Goal: Check status: Check status

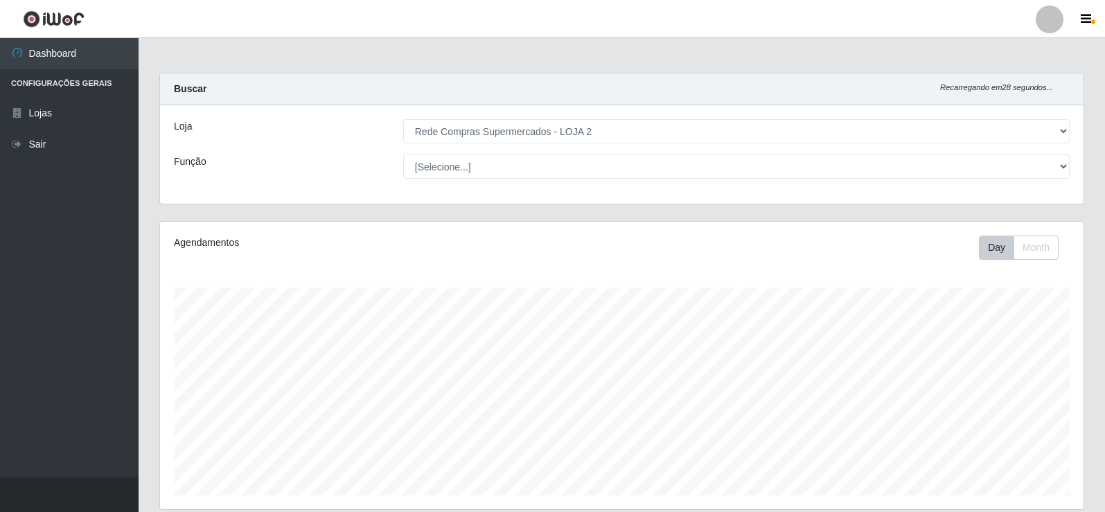
select select "161"
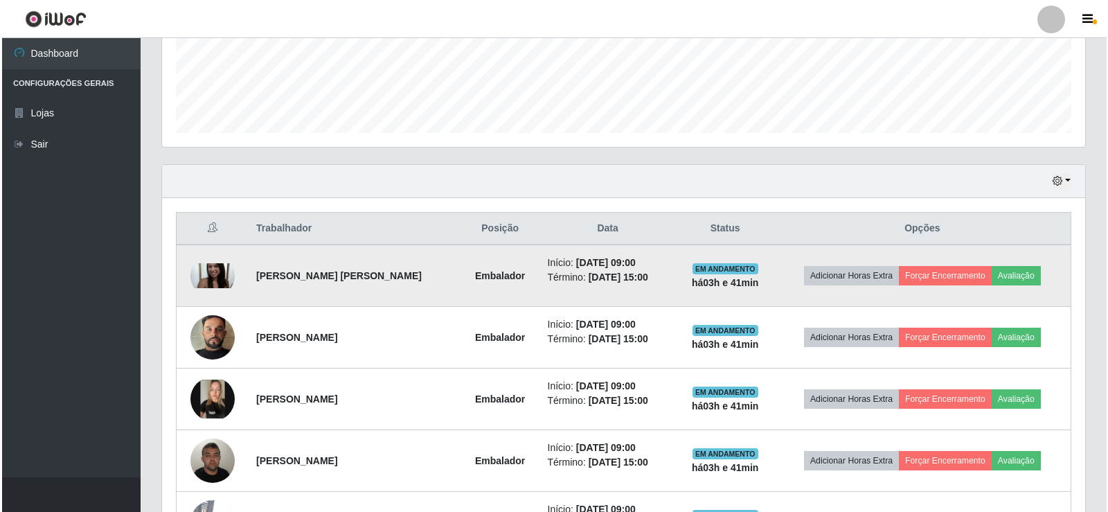
scroll to position [369, 0]
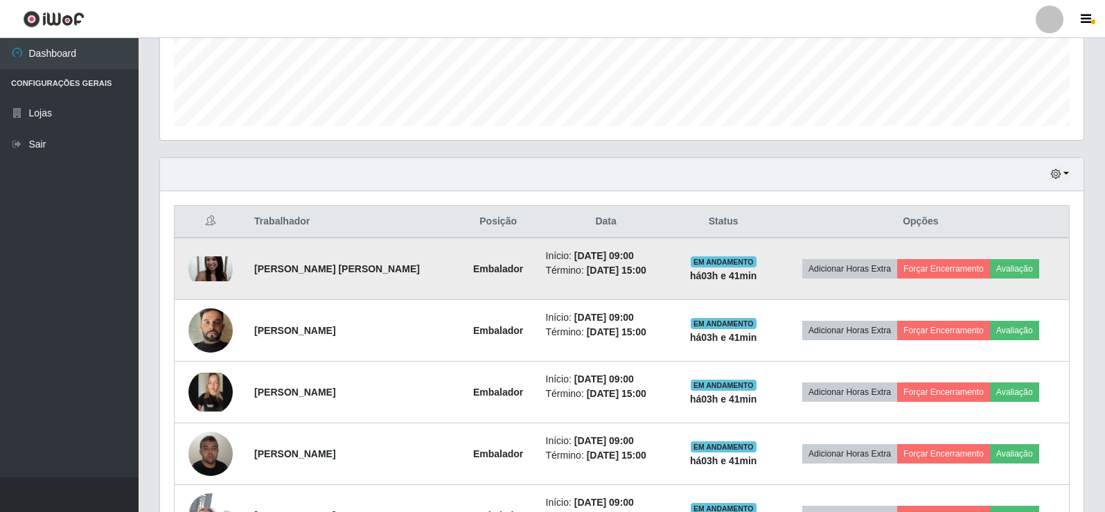
click at [210, 261] on img at bounding box center [210, 268] width 44 height 25
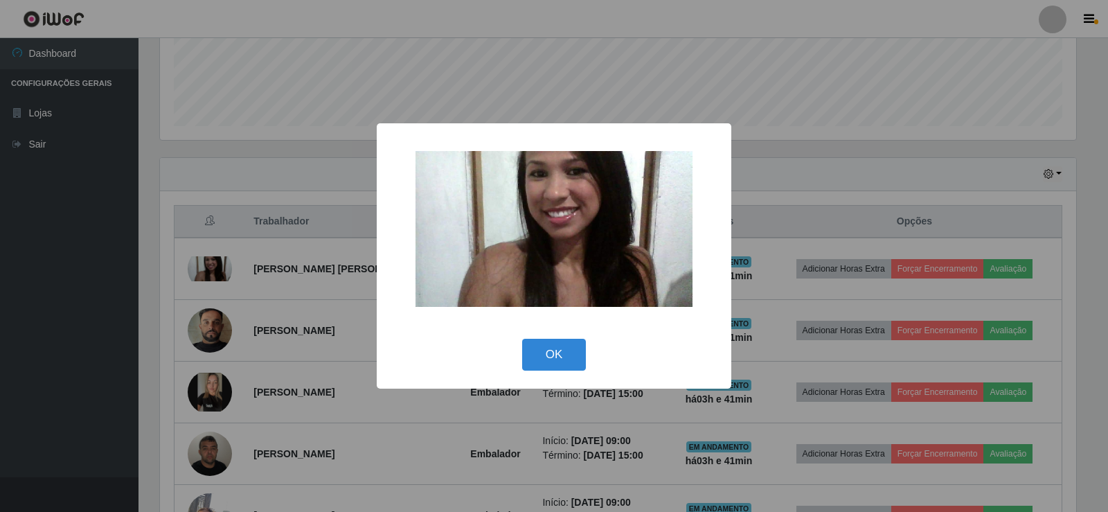
click at [264, 209] on div "× OK Cancel" at bounding box center [554, 256] width 1108 height 512
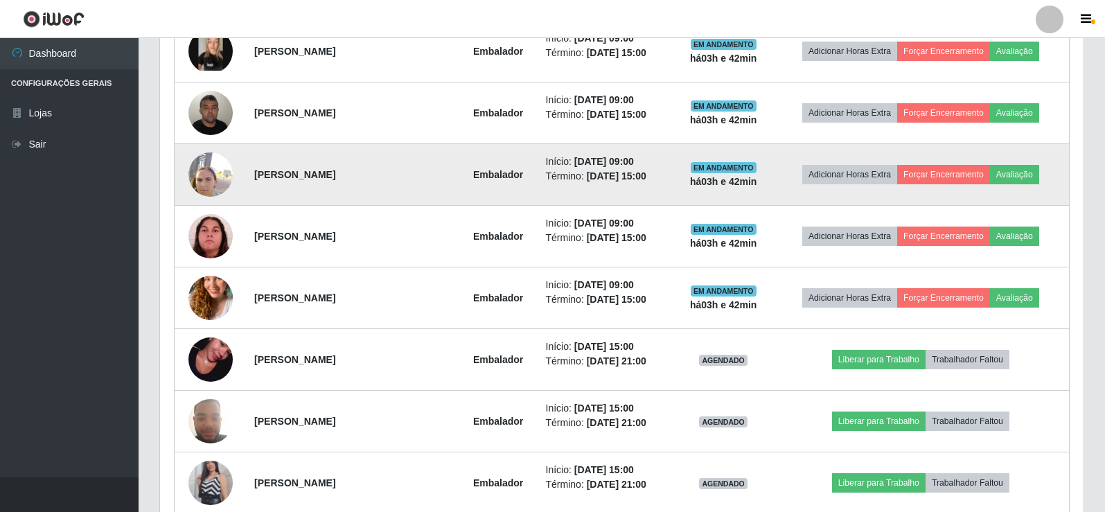
scroll to position [716, 0]
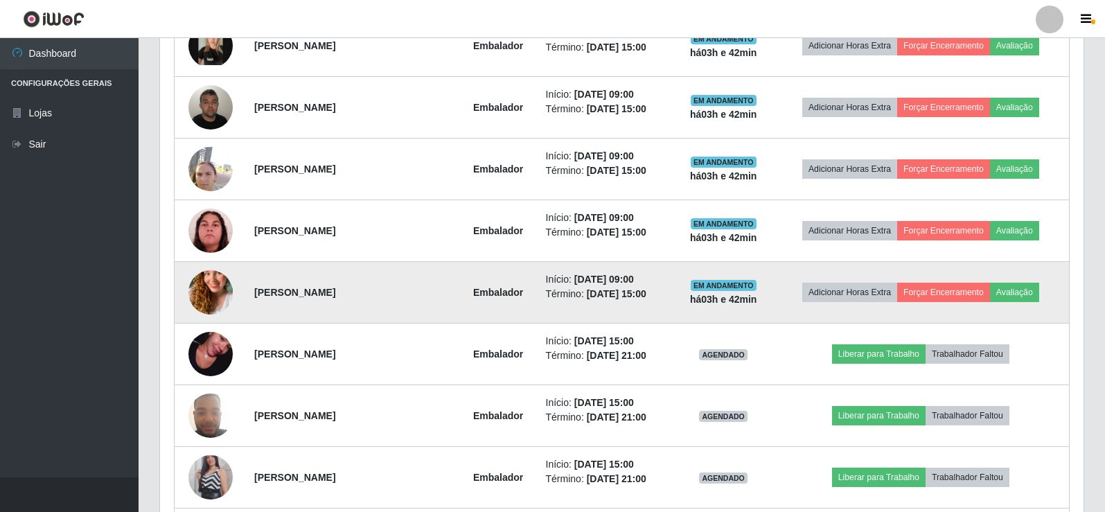
click at [216, 287] on img at bounding box center [210, 292] width 44 height 79
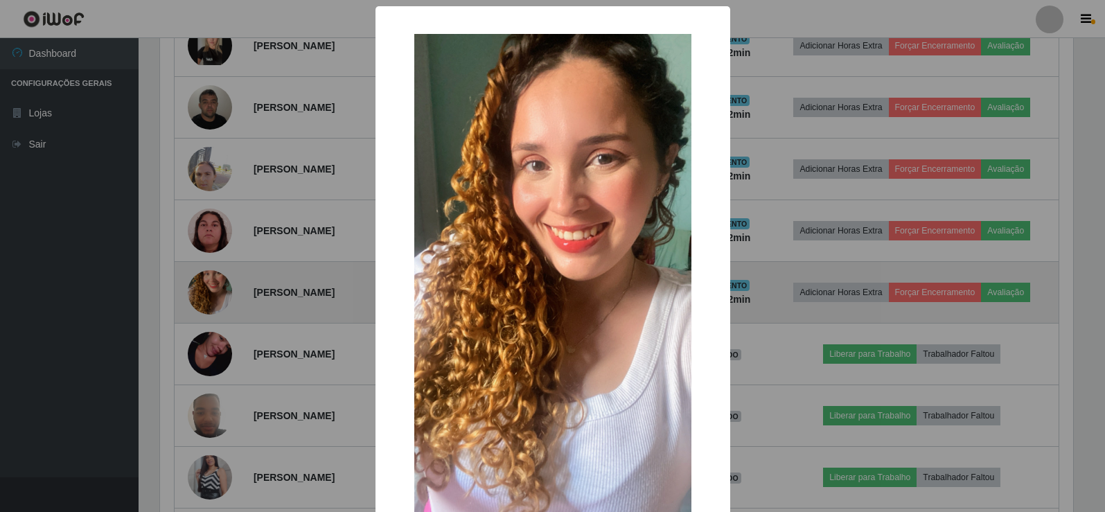
scroll to position [288, 917]
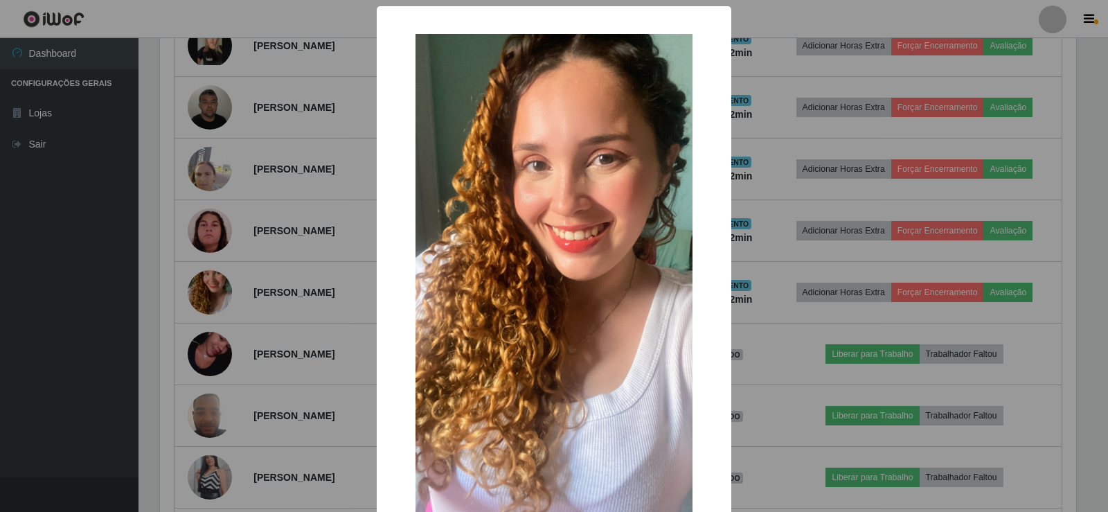
drag, startPoint x: 254, startPoint y: 251, endPoint x: 319, endPoint y: 175, distance: 100.8
click at [256, 251] on div "× OK Cancel" at bounding box center [554, 256] width 1108 height 512
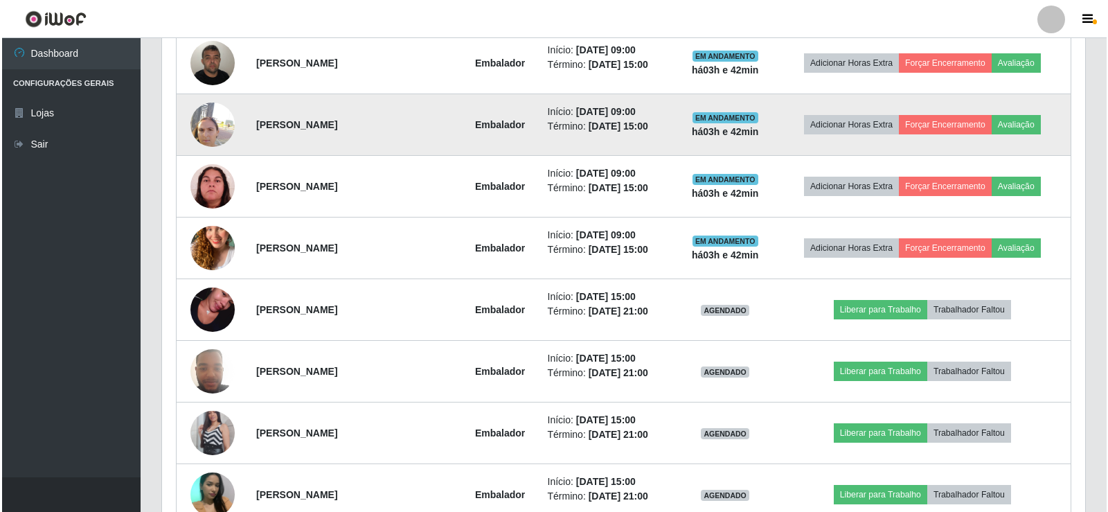
scroll to position [785, 0]
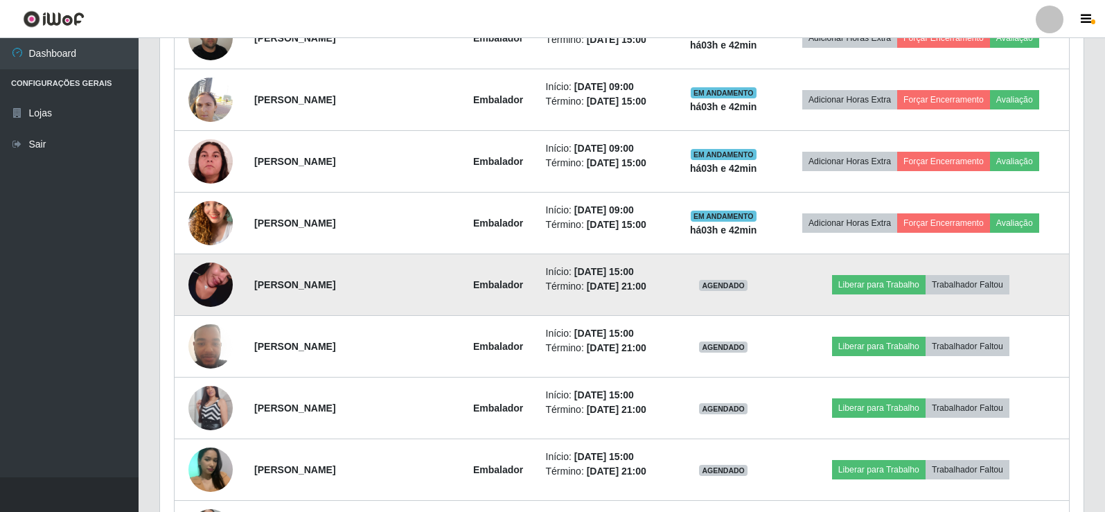
click at [198, 281] on img at bounding box center [210, 284] width 44 height 79
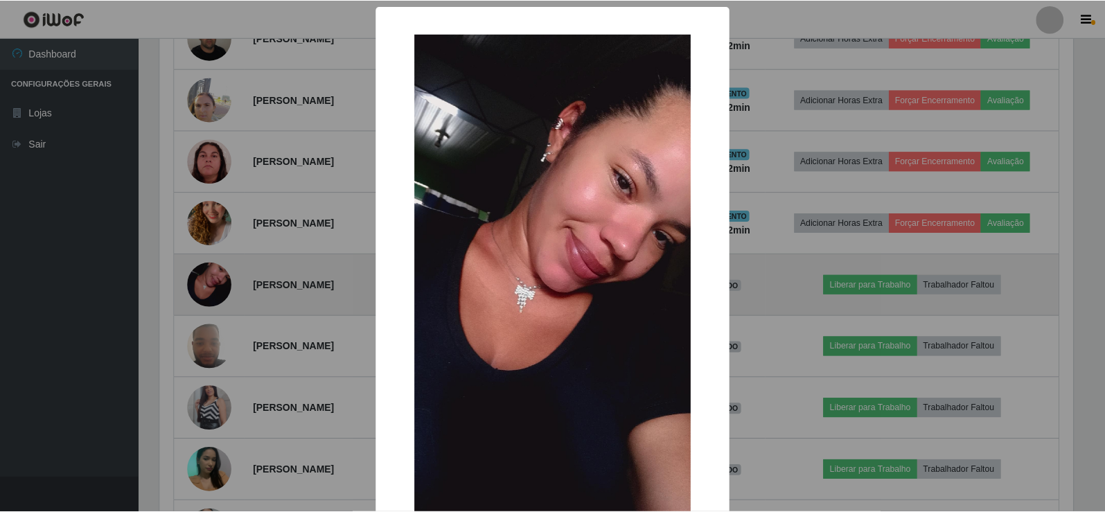
scroll to position [288, 917]
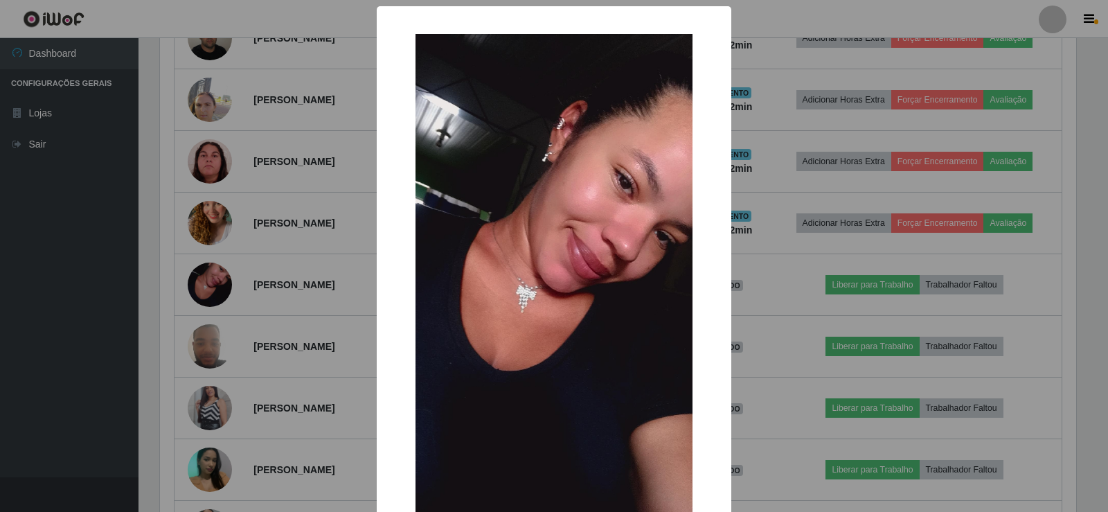
click at [260, 247] on div "× OK Cancel" at bounding box center [554, 256] width 1108 height 512
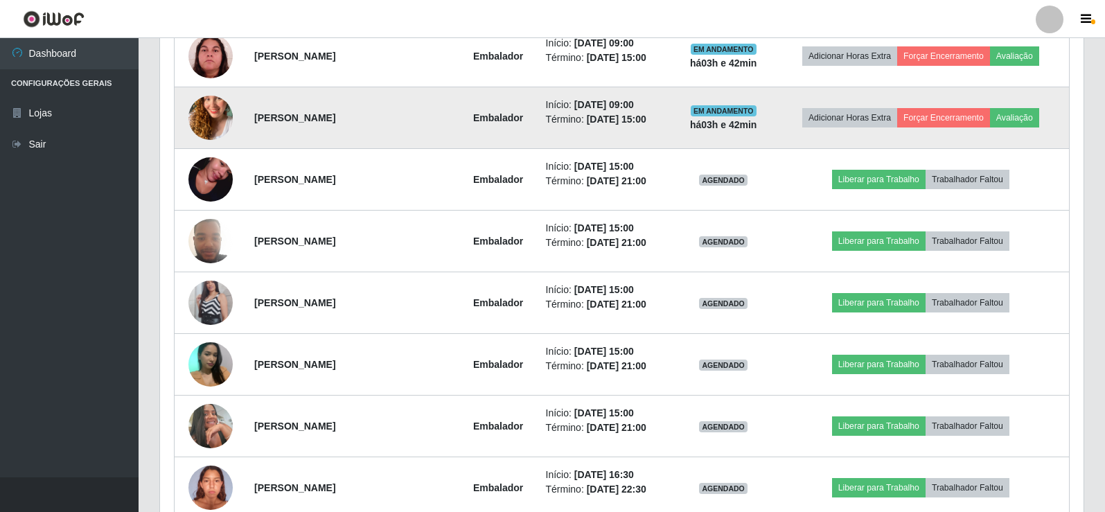
scroll to position [923, 0]
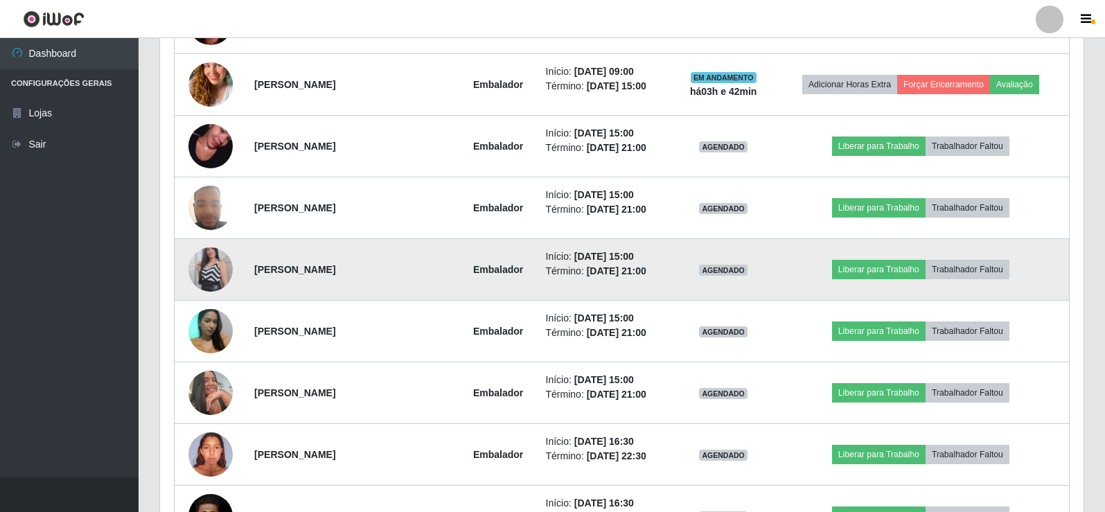
click at [204, 265] on img at bounding box center [210, 269] width 44 height 79
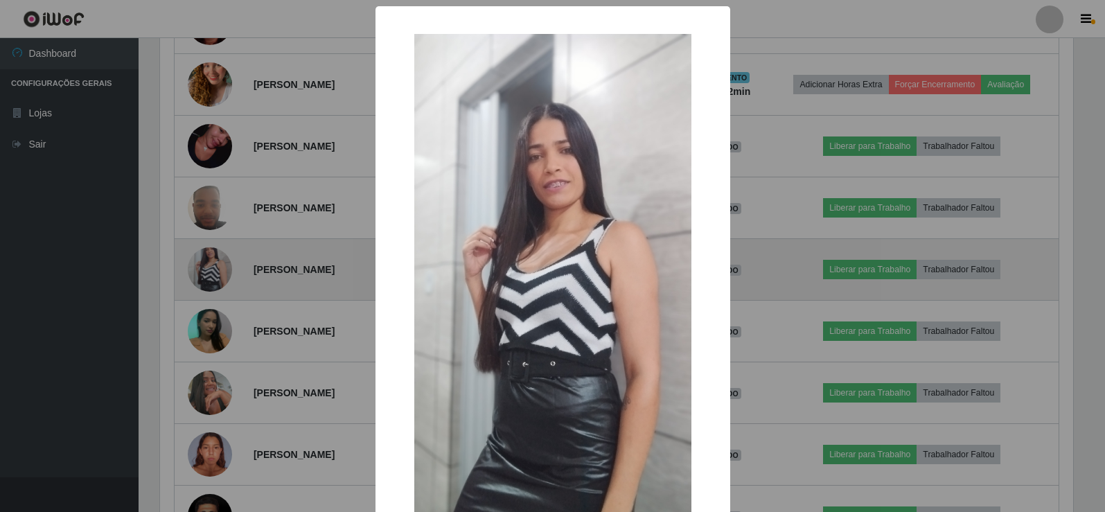
scroll to position [288, 917]
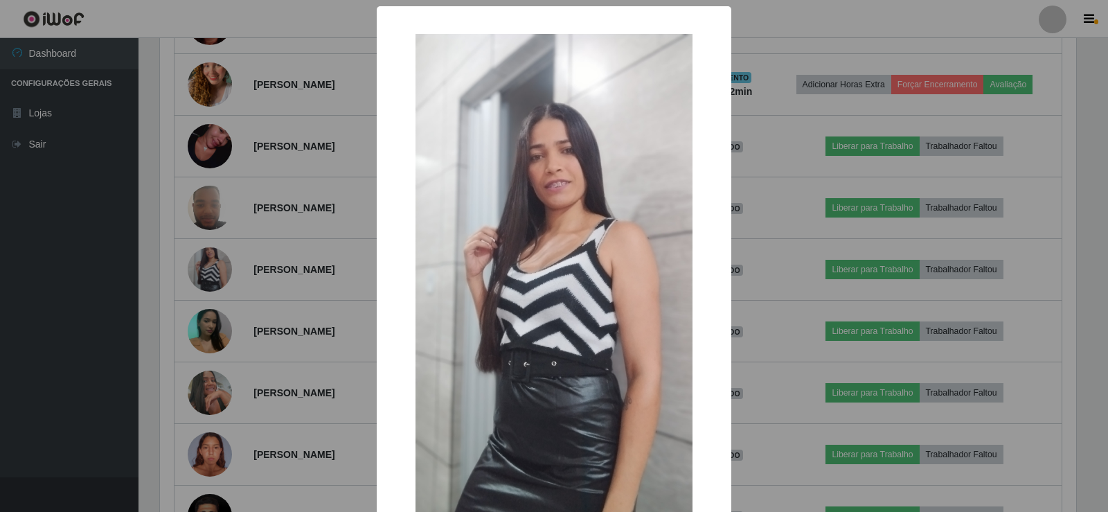
click at [252, 245] on div "× OK Cancel" at bounding box center [554, 256] width 1108 height 512
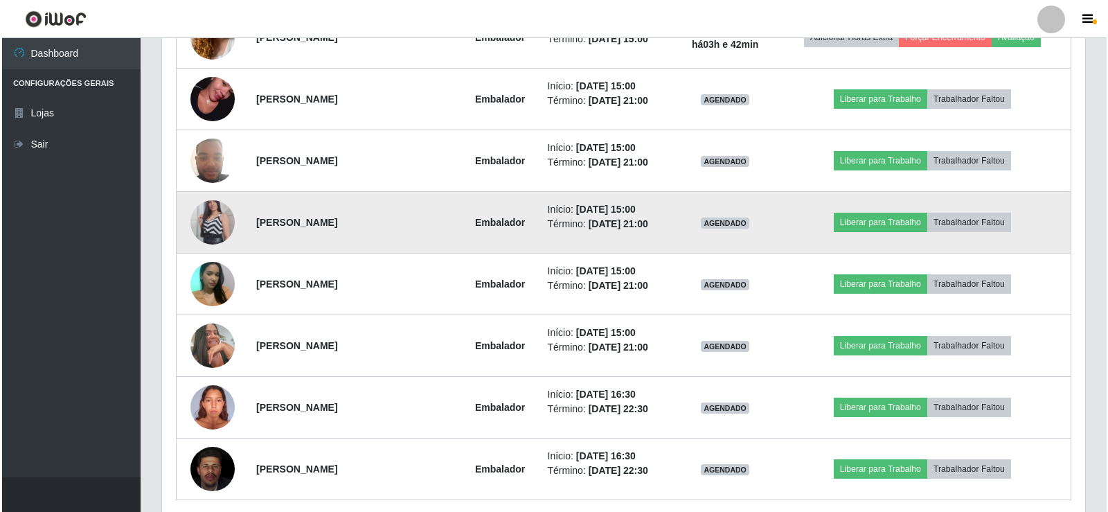
scroll to position [993, 0]
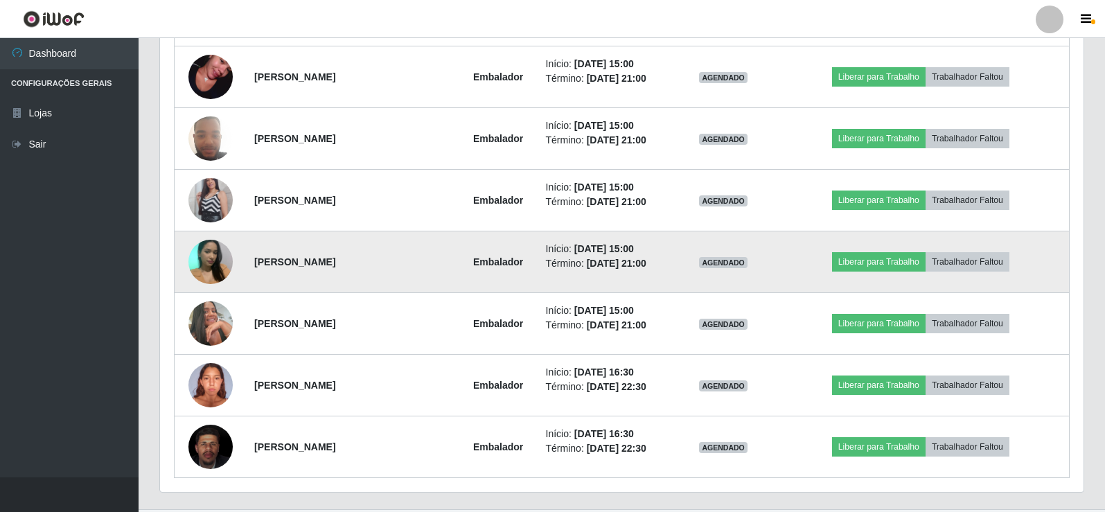
click at [220, 251] on img at bounding box center [210, 261] width 44 height 59
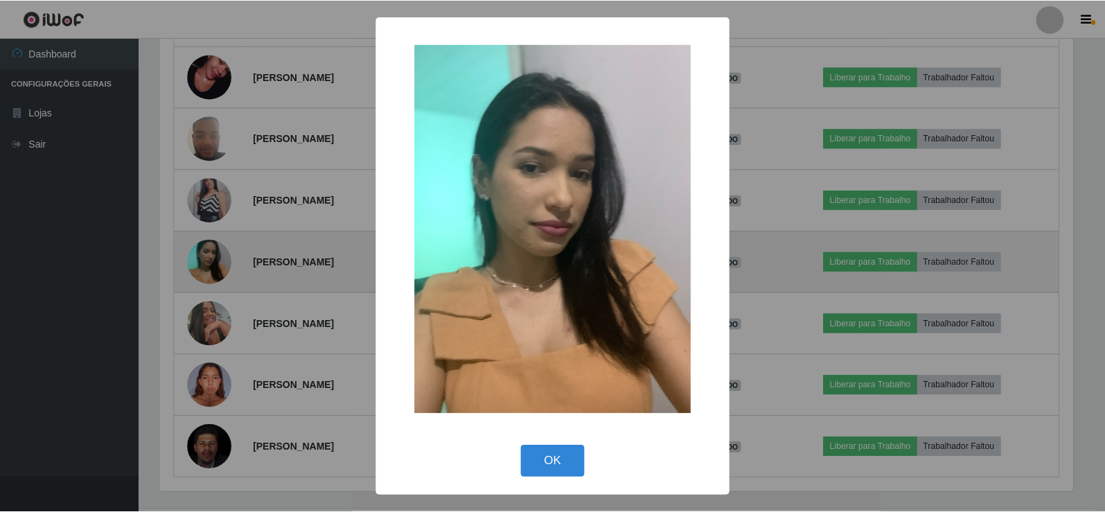
scroll to position [288, 917]
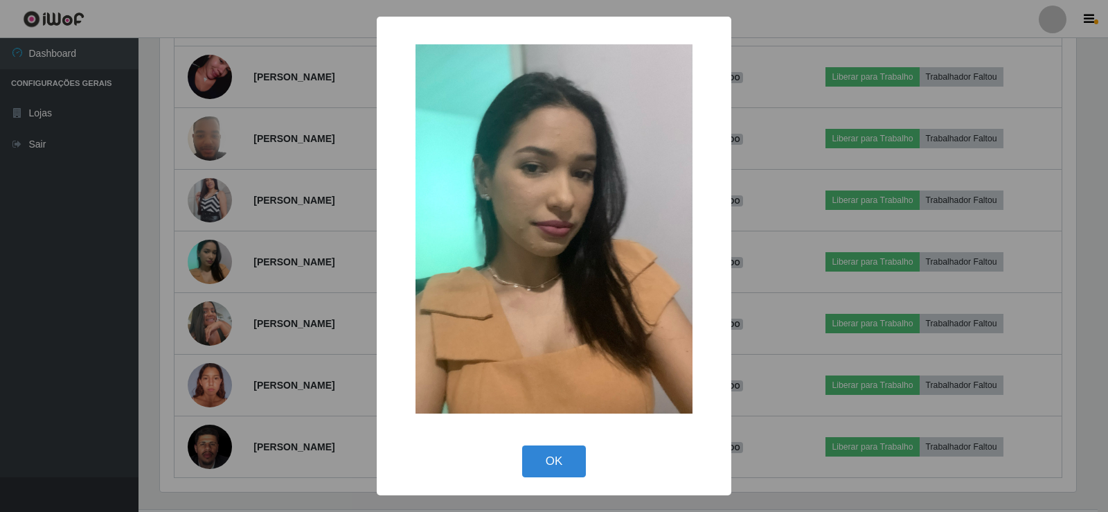
click at [280, 227] on div "× OK Cancel" at bounding box center [554, 256] width 1108 height 512
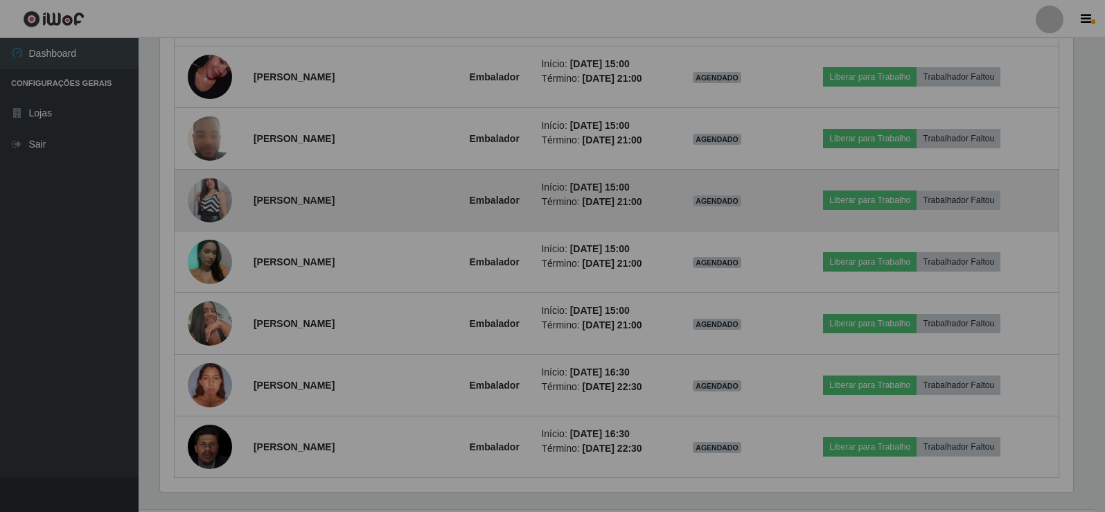
scroll to position [288, 923]
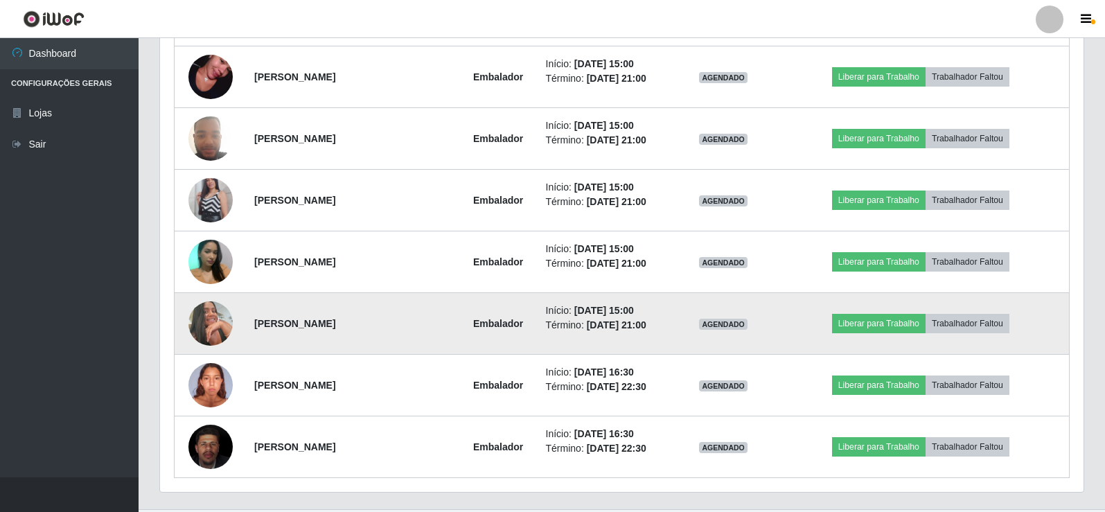
click at [215, 309] on img at bounding box center [210, 323] width 44 height 44
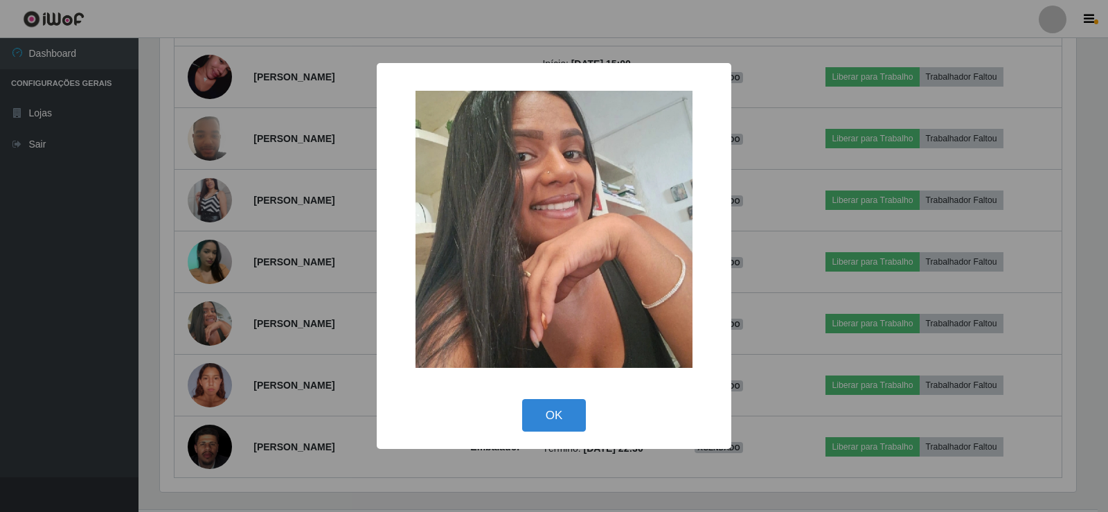
click at [265, 242] on div "× OK Cancel" at bounding box center [554, 256] width 1108 height 512
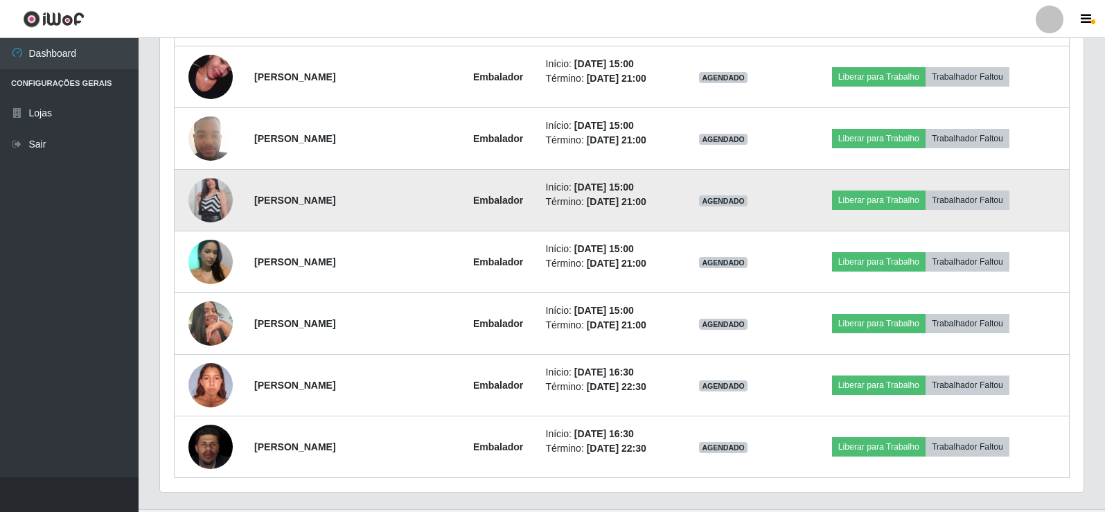
scroll to position [0, 0]
